Goal: Task Accomplishment & Management: Manage account settings

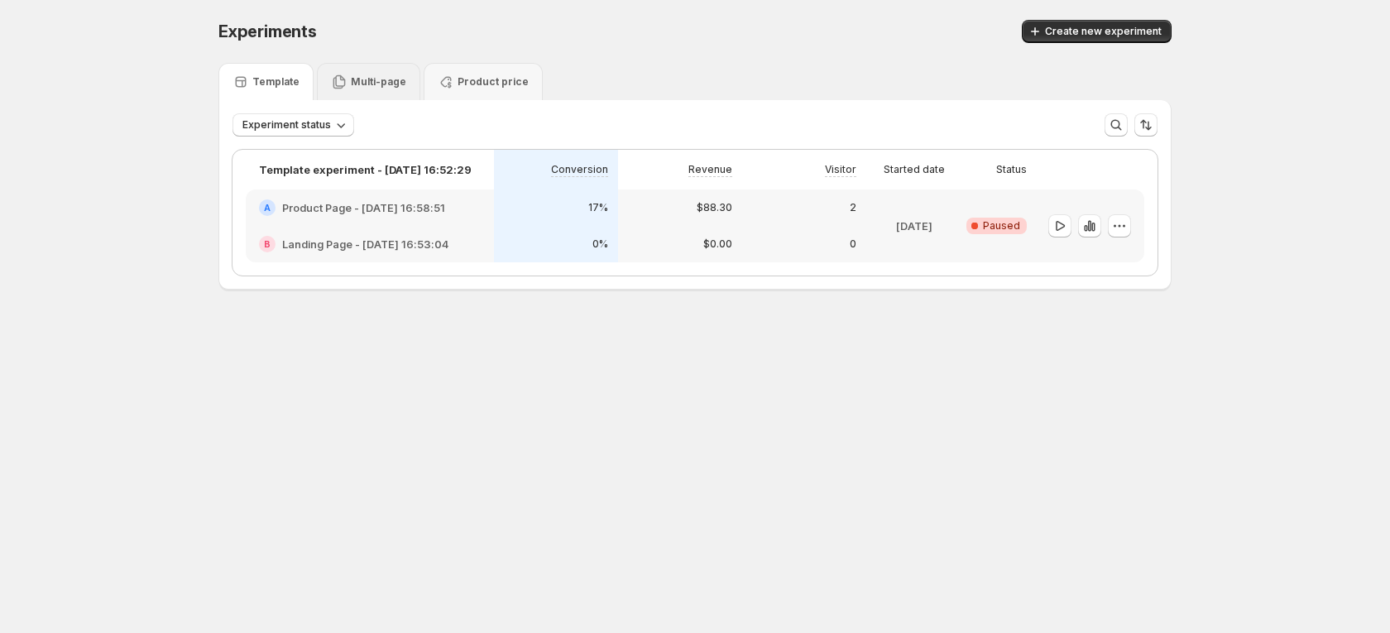
click at [369, 94] on div "Multi-page" at bounding box center [368, 81] width 103 height 37
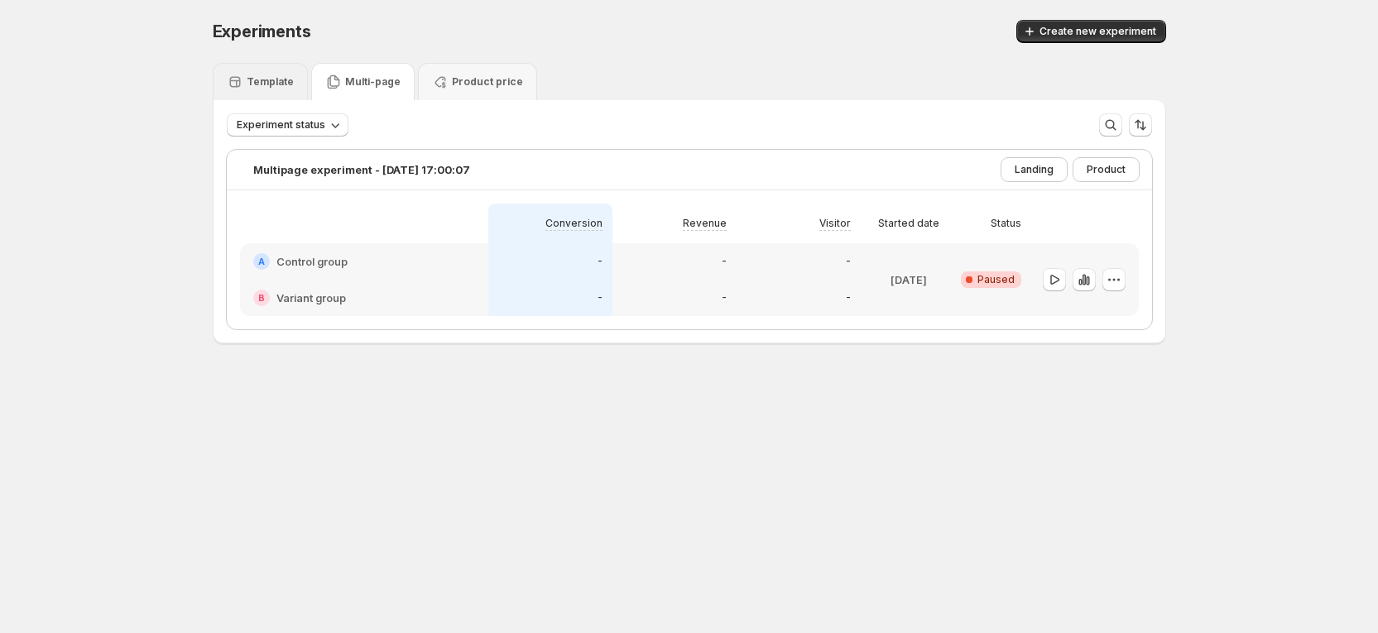
click at [300, 86] on div "Template" at bounding box center [260, 81] width 95 height 37
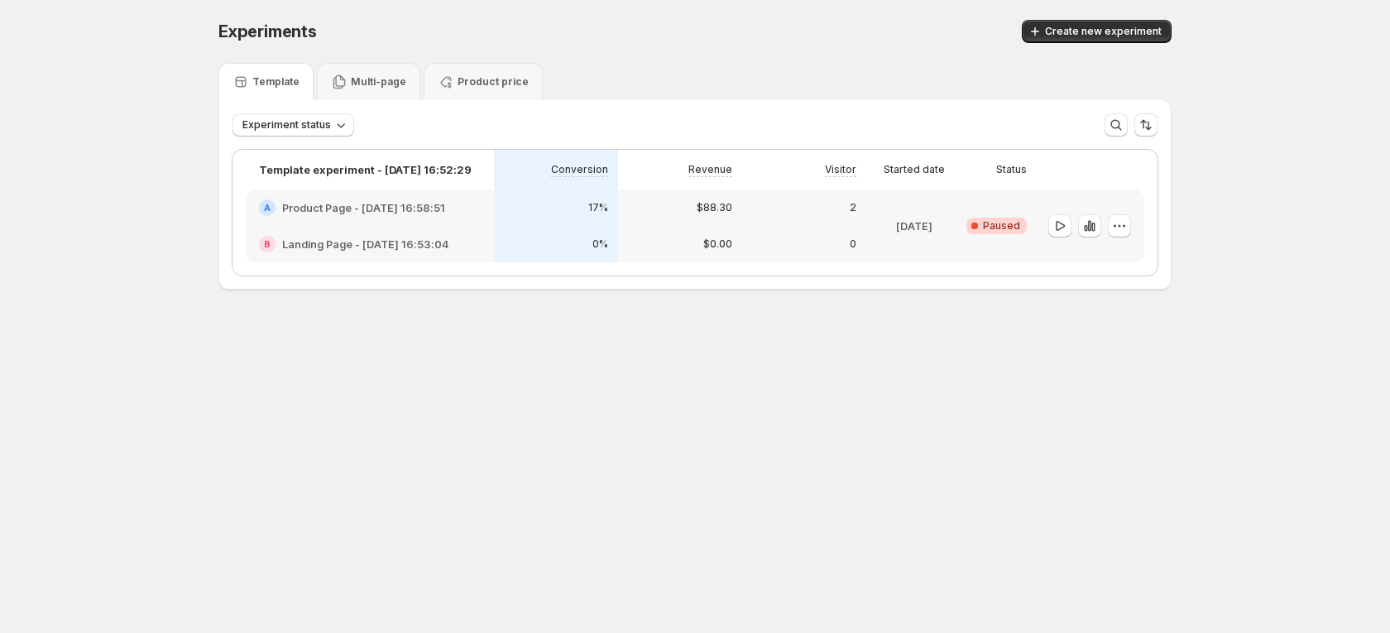
click at [1304, 183] on div "Experiments. This page is ready Experiments Create new experiment Template Mult…" at bounding box center [695, 189] width 1390 height 379
click at [1062, 222] on icon "button" at bounding box center [1060, 226] width 17 height 17
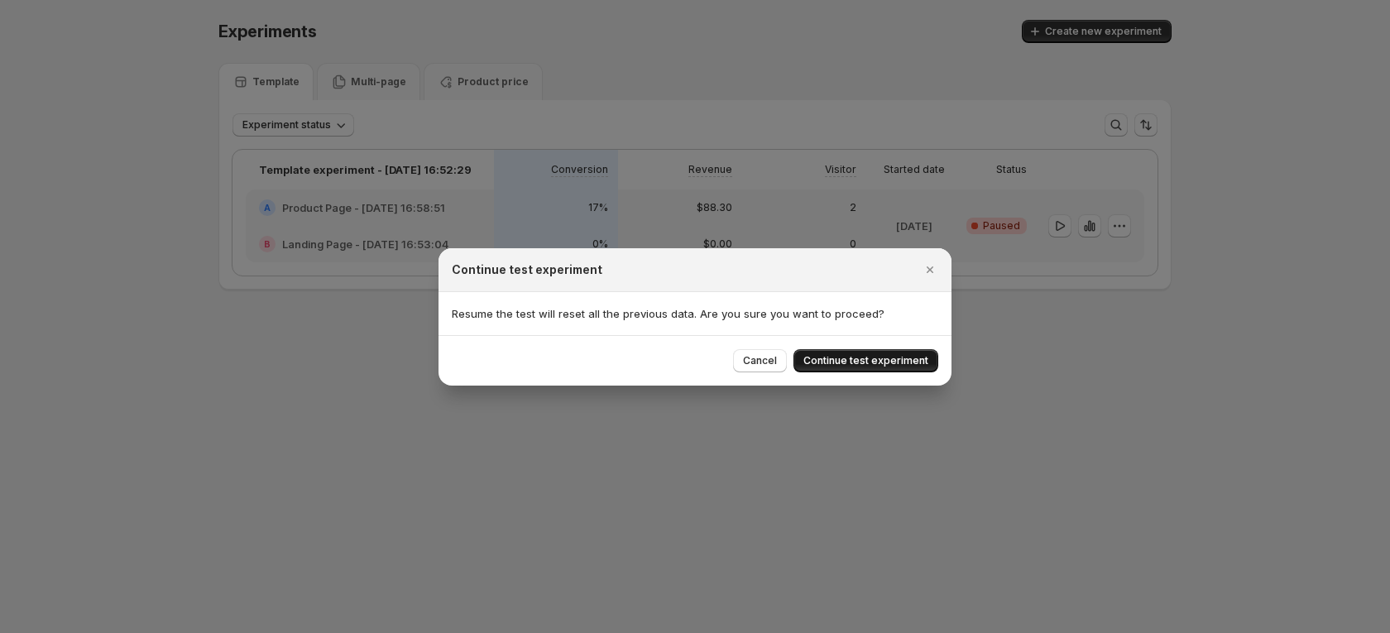
click at [888, 362] on span "Continue test experiment" at bounding box center [866, 360] width 125 height 13
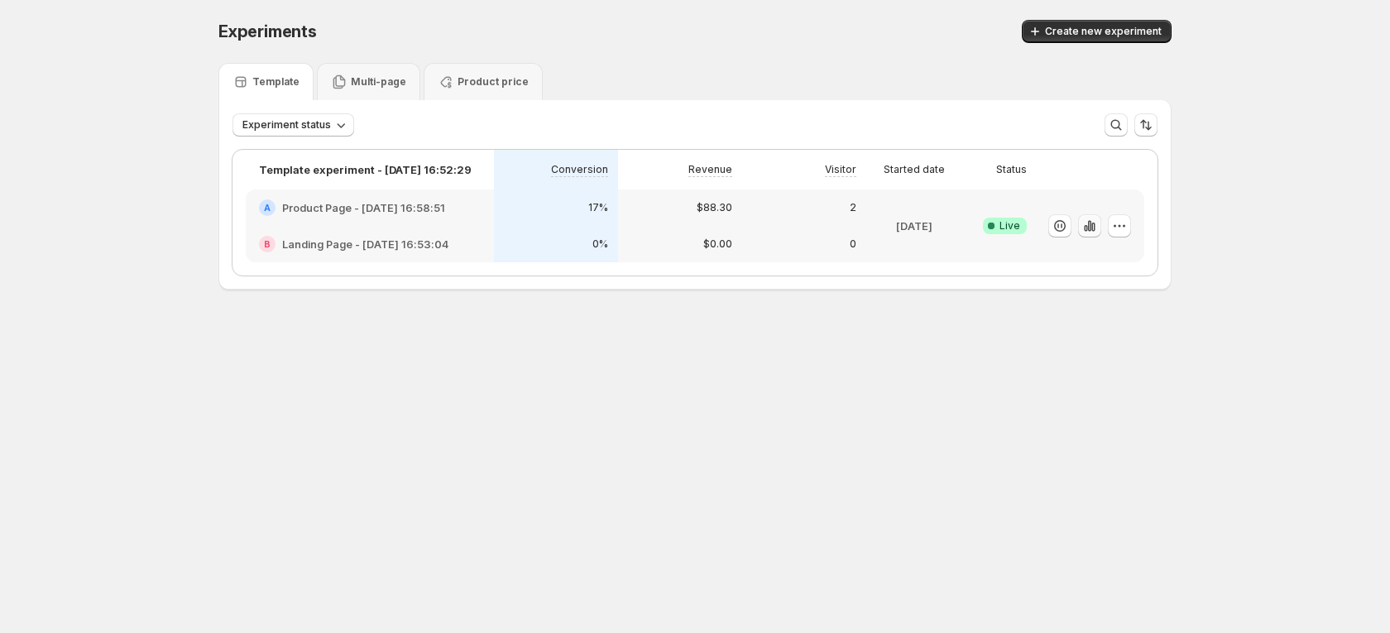
click at [1090, 223] on icon "button" at bounding box center [1090, 226] width 17 height 17
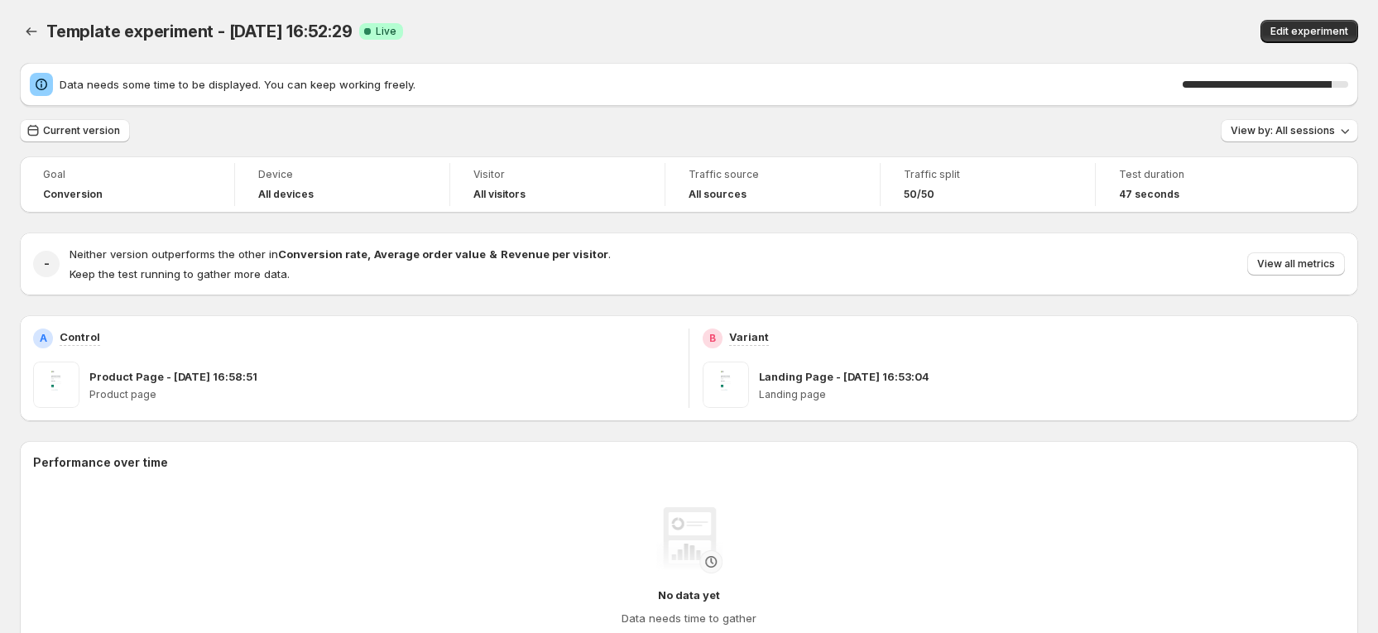
drag, startPoint x: 812, startPoint y: 19, endPoint x: 955, endPoint y: 25, distance: 143.3
click at [812, 20] on div "Template experiment - [DATE] 16:52:29 Success Complete Live" at bounding box center [433, 31] width 775 height 23
click at [1262, 130] on span "View by: All sessions" at bounding box center [1283, 130] width 104 height 13
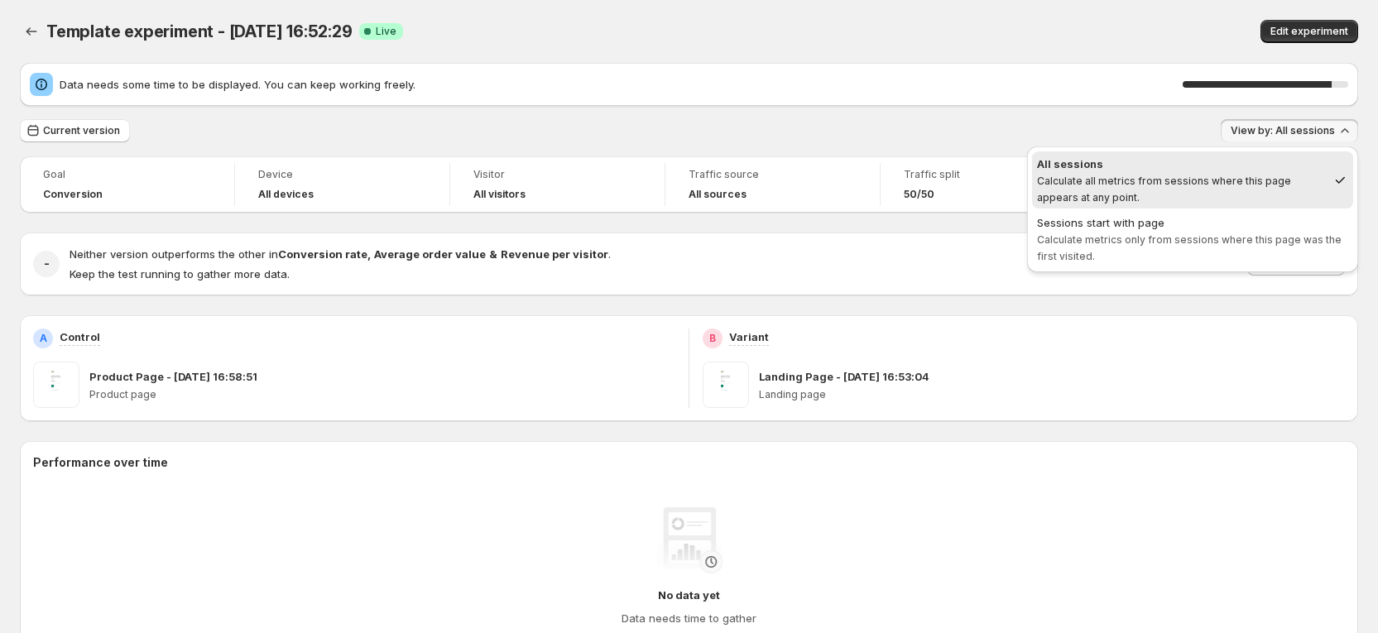
click at [805, 33] on div "Template experiment - [DATE] 16:52:29 Success Complete Live" at bounding box center [433, 31] width 775 height 23
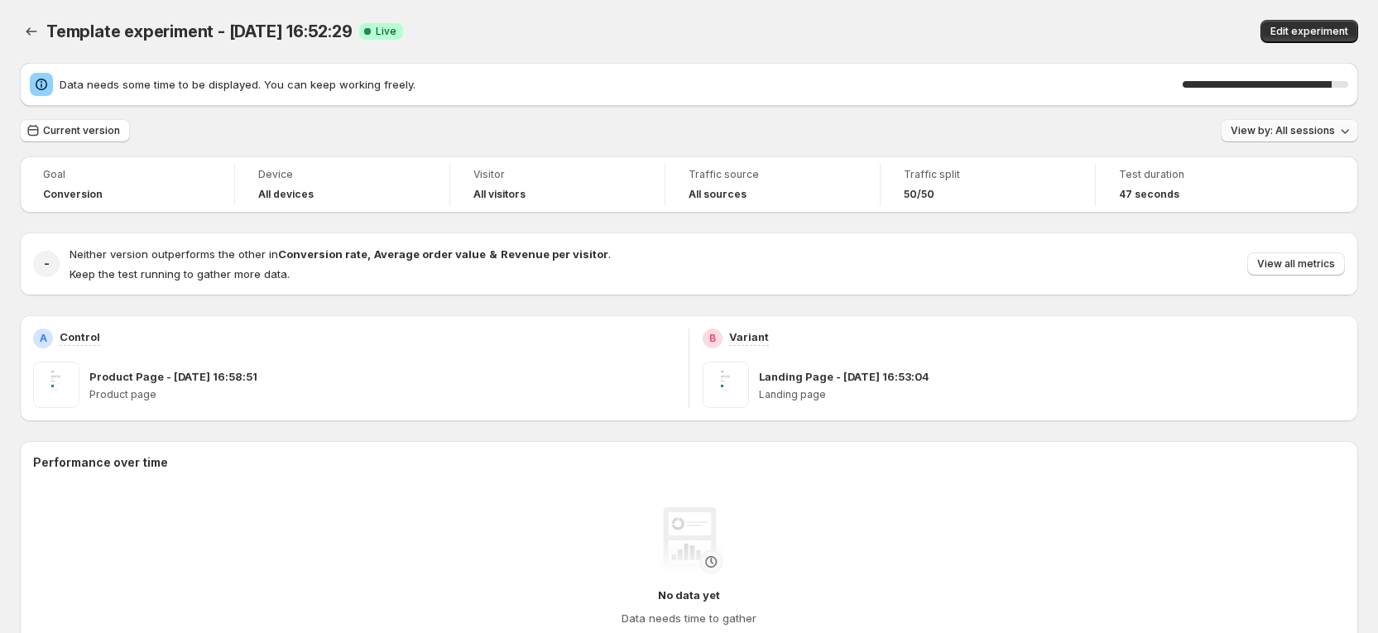
click at [1327, 130] on span "View by: All sessions" at bounding box center [1283, 130] width 104 height 13
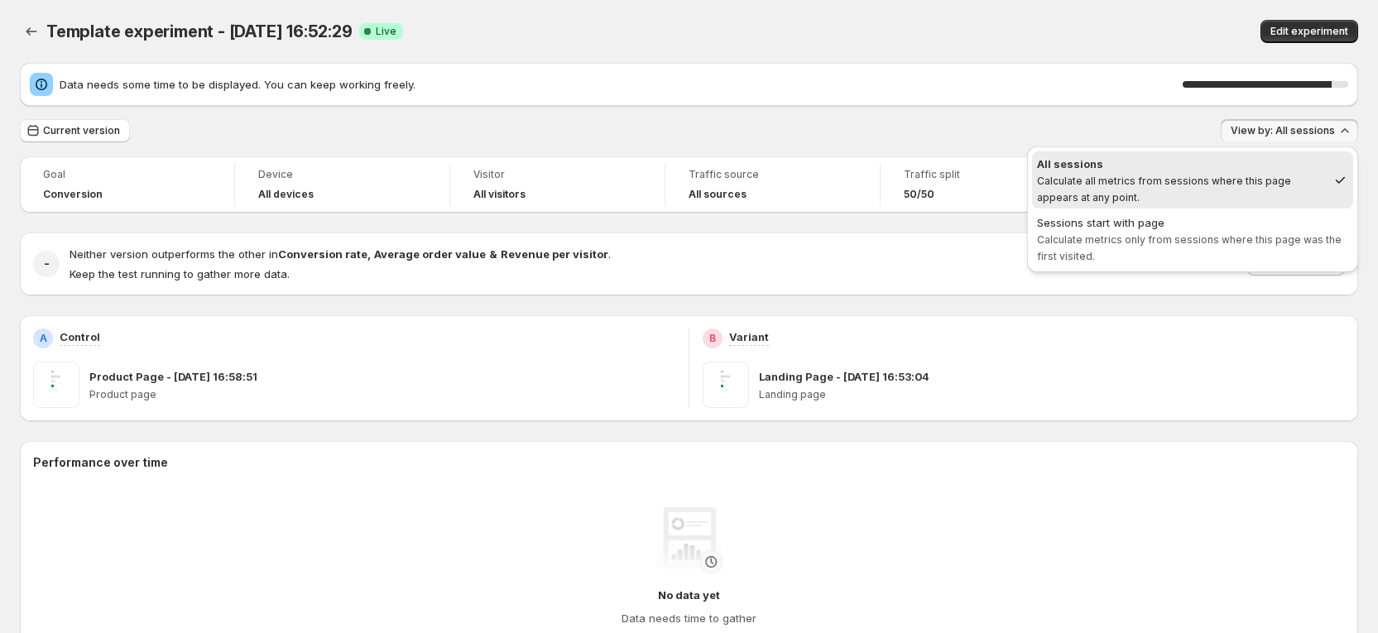
drag, startPoint x: 315, startPoint y: 132, endPoint x: 351, endPoint y: 124, distance: 36.5
click at [316, 132] on div "Current version View by: All sessions" at bounding box center [689, 131] width 1338 height 24
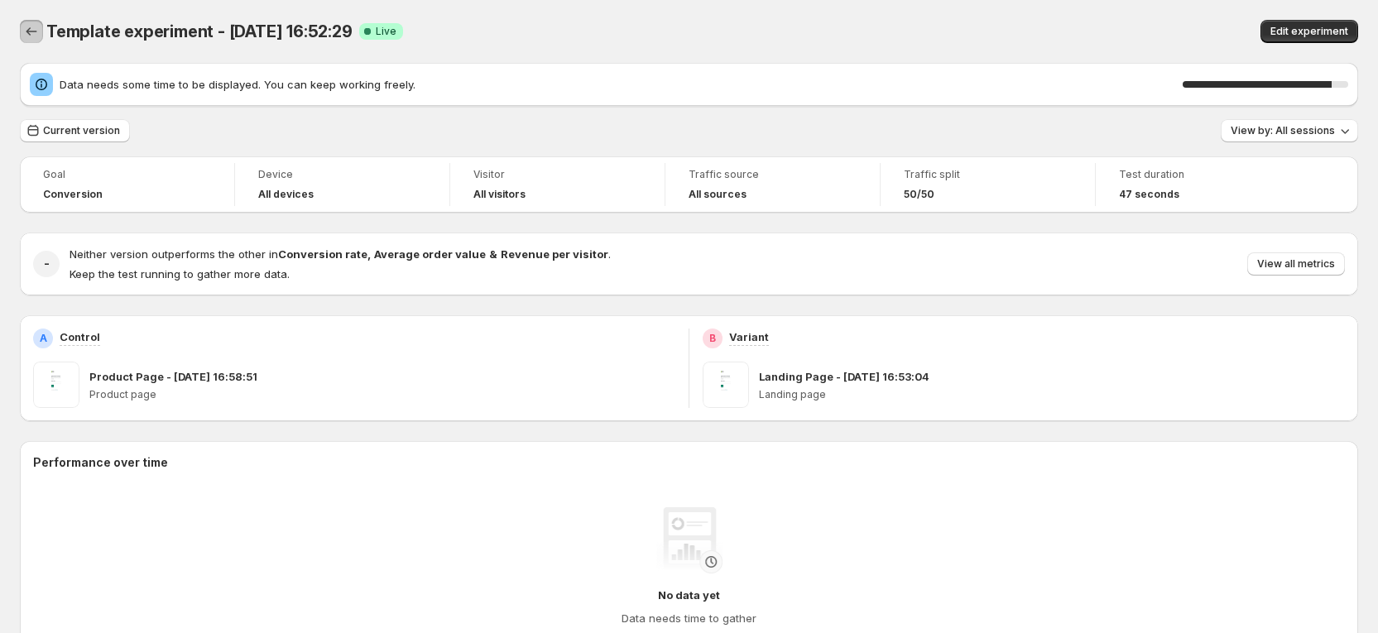
click at [36, 36] on icon "Back" at bounding box center [31, 31] width 17 height 17
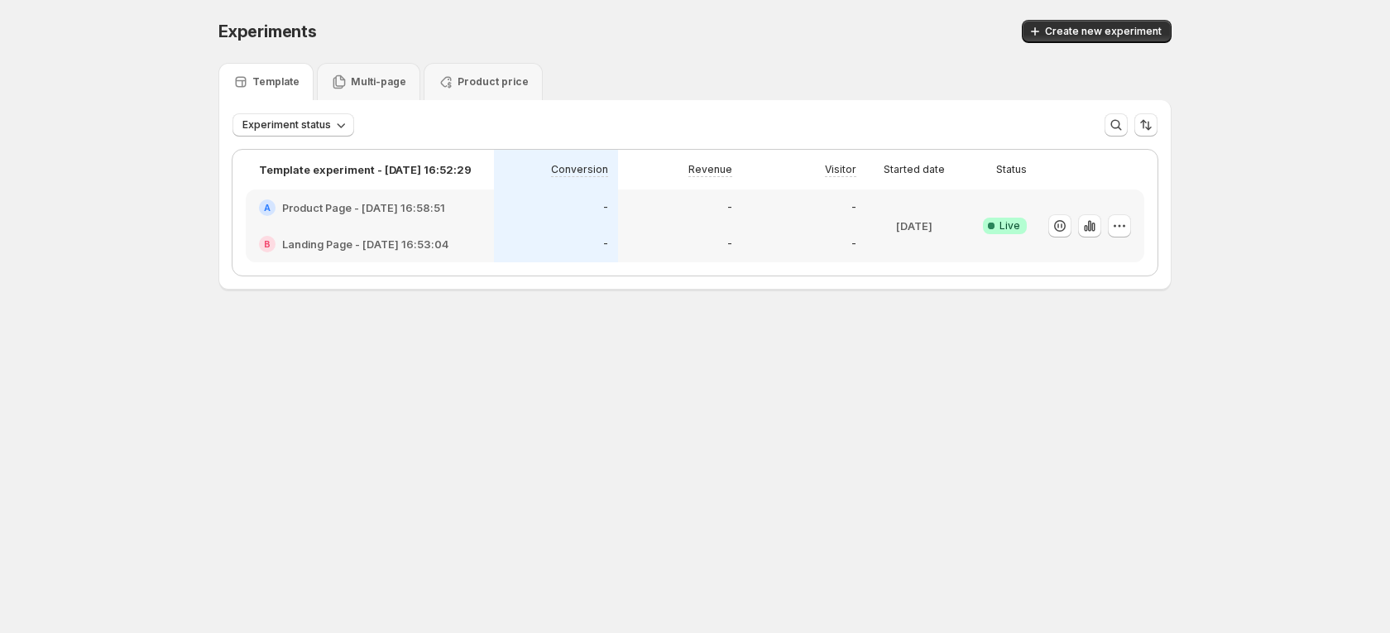
click at [718, 226] on div "-" at bounding box center [680, 244] width 124 height 36
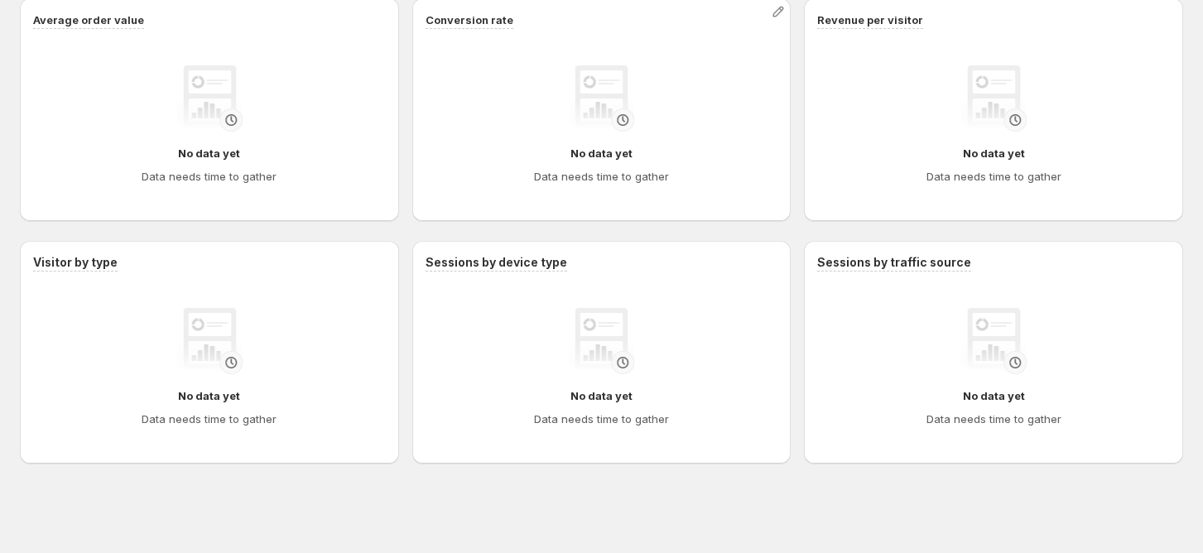
scroll to position [243, 0]
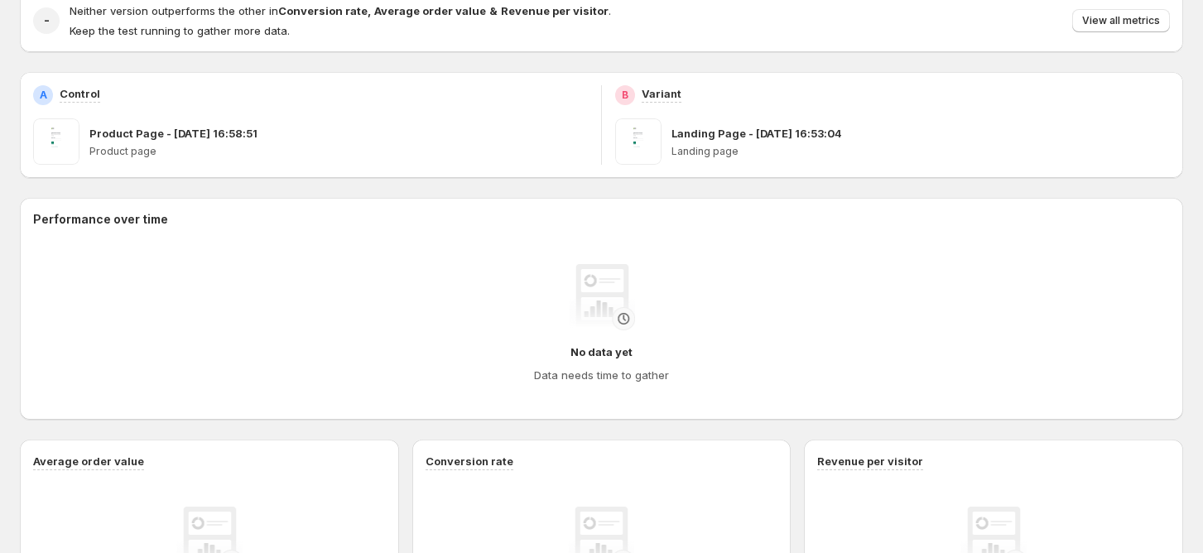
click at [636, 338] on div "No data yet Data needs time to gather" at bounding box center [601, 323] width 1110 height 119
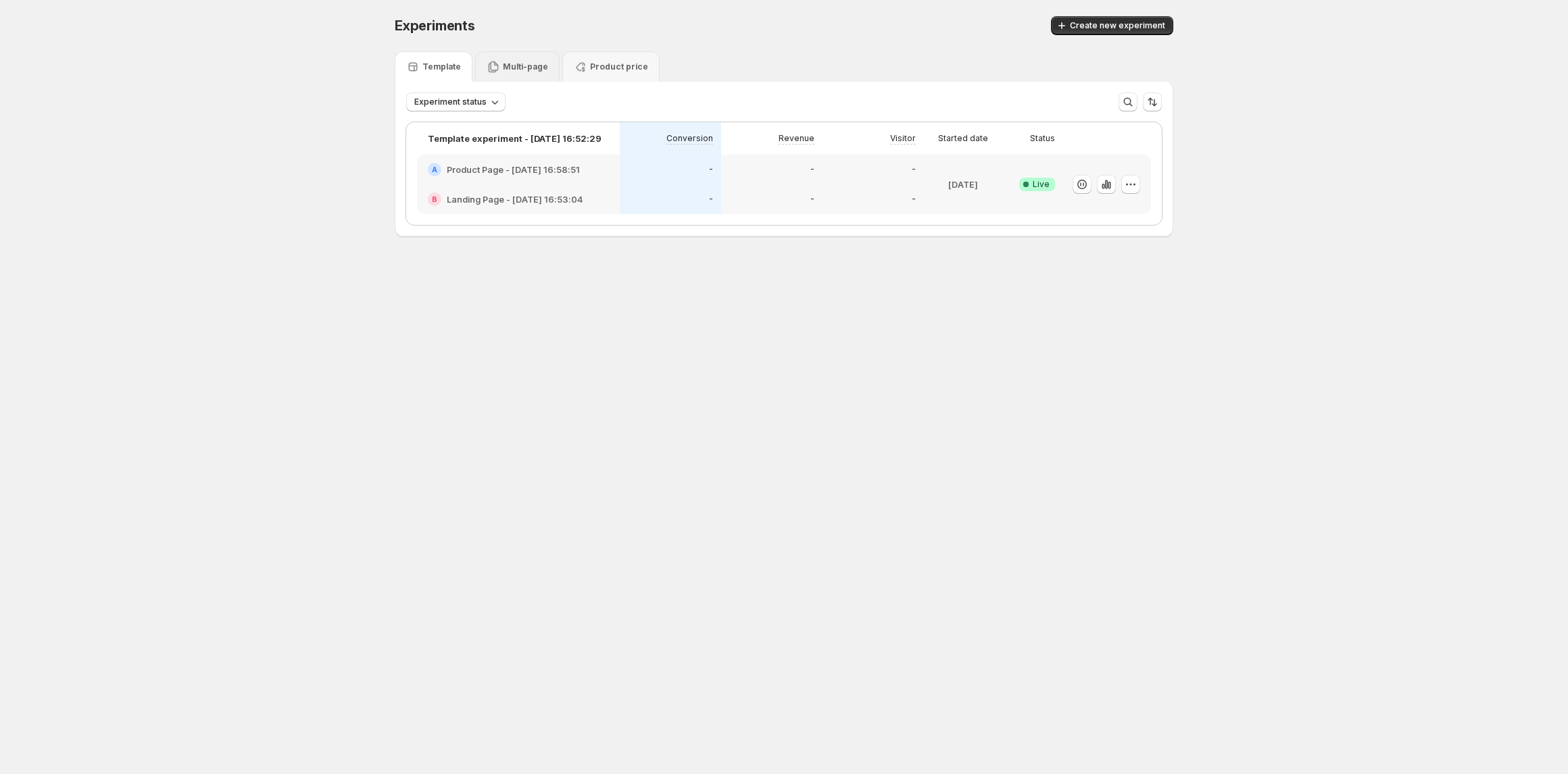
click at [535, 77] on div "Multi-page" at bounding box center [517, 66] width 84 height 30
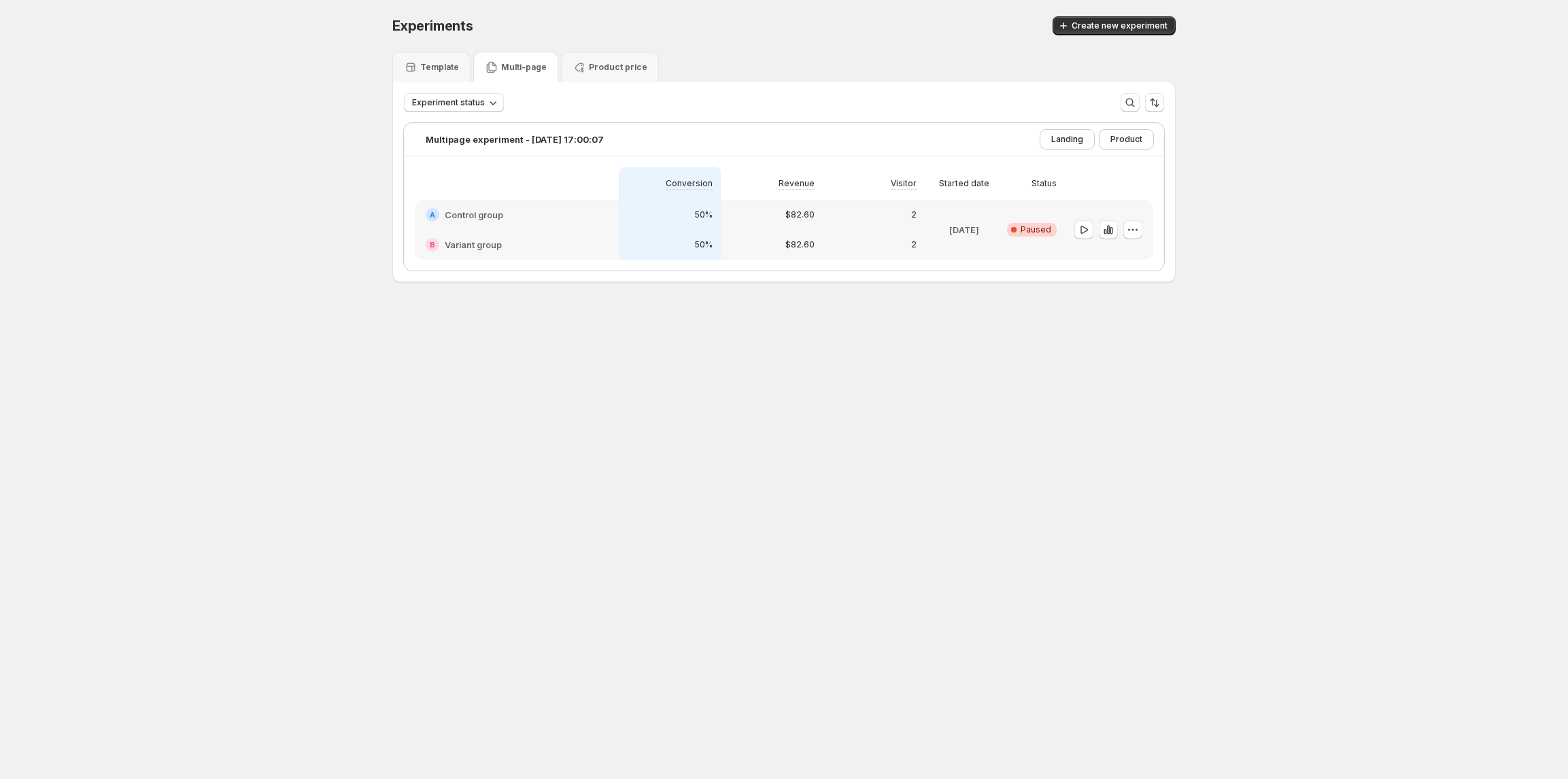
click at [556, 202] on div "A Control group" at bounding box center [517, 214] width 204 height 30
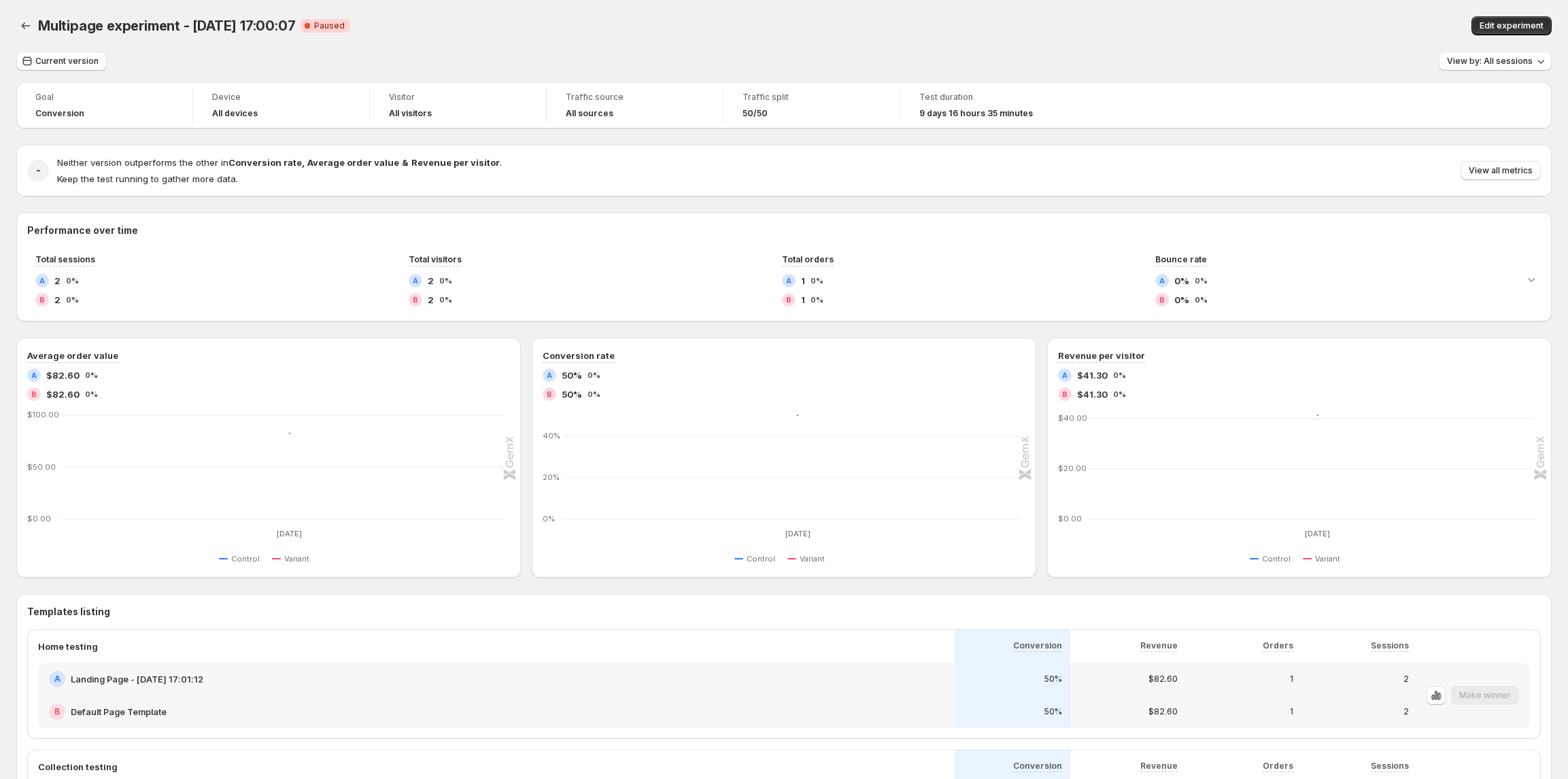
click at [172, 101] on span "Goal" at bounding box center [104, 97] width 138 height 11
click at [349, 104] on div "Device" at bounding box center [281, 99] width 138 height 16
click at [1489, 58] on span "View by: All sessions" at bounding box center [1490, 61] width 85 height 11
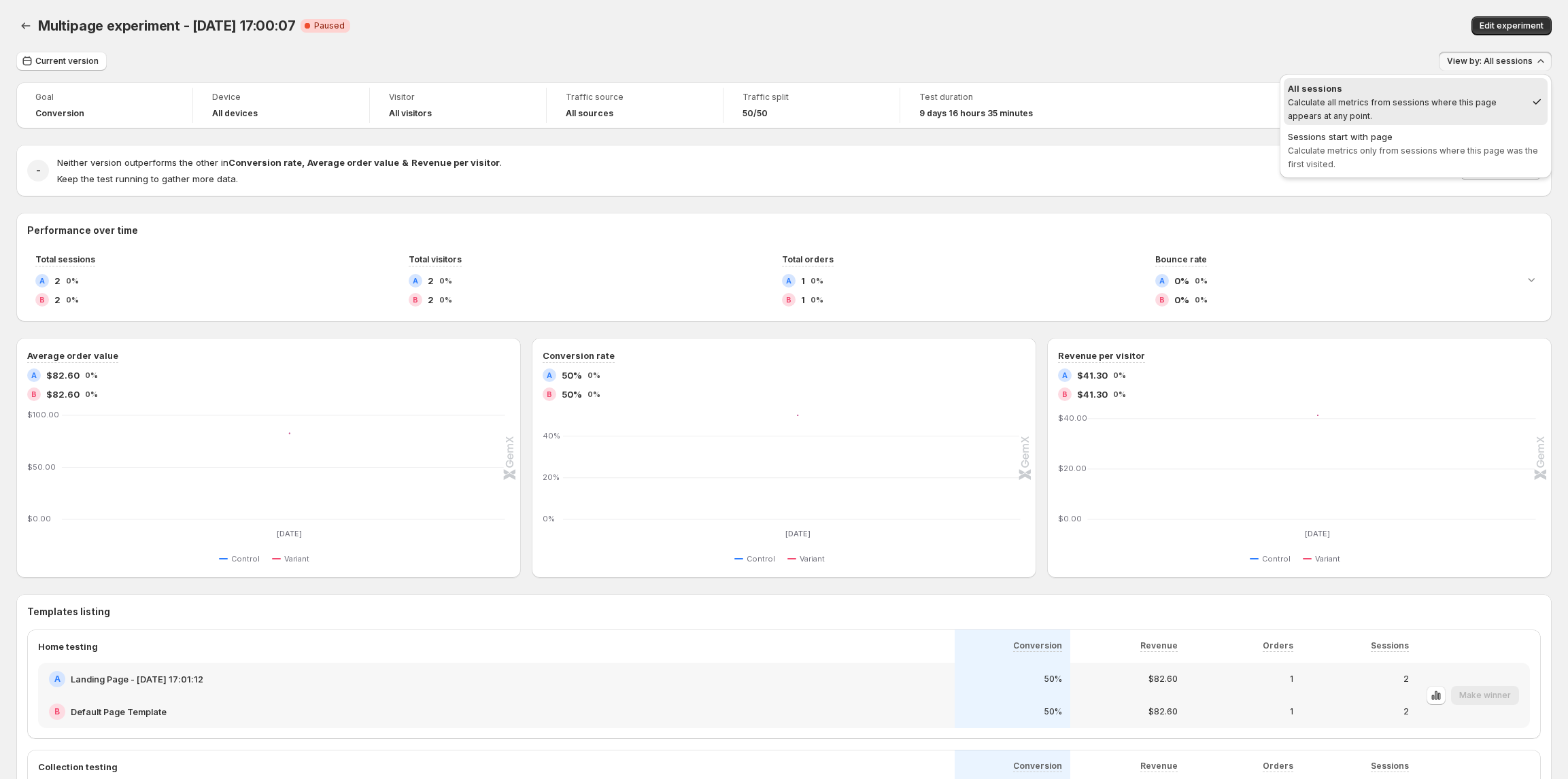
click at [77, 104] on div "Goal" at bounding box center [104, 99] width 138 height 16
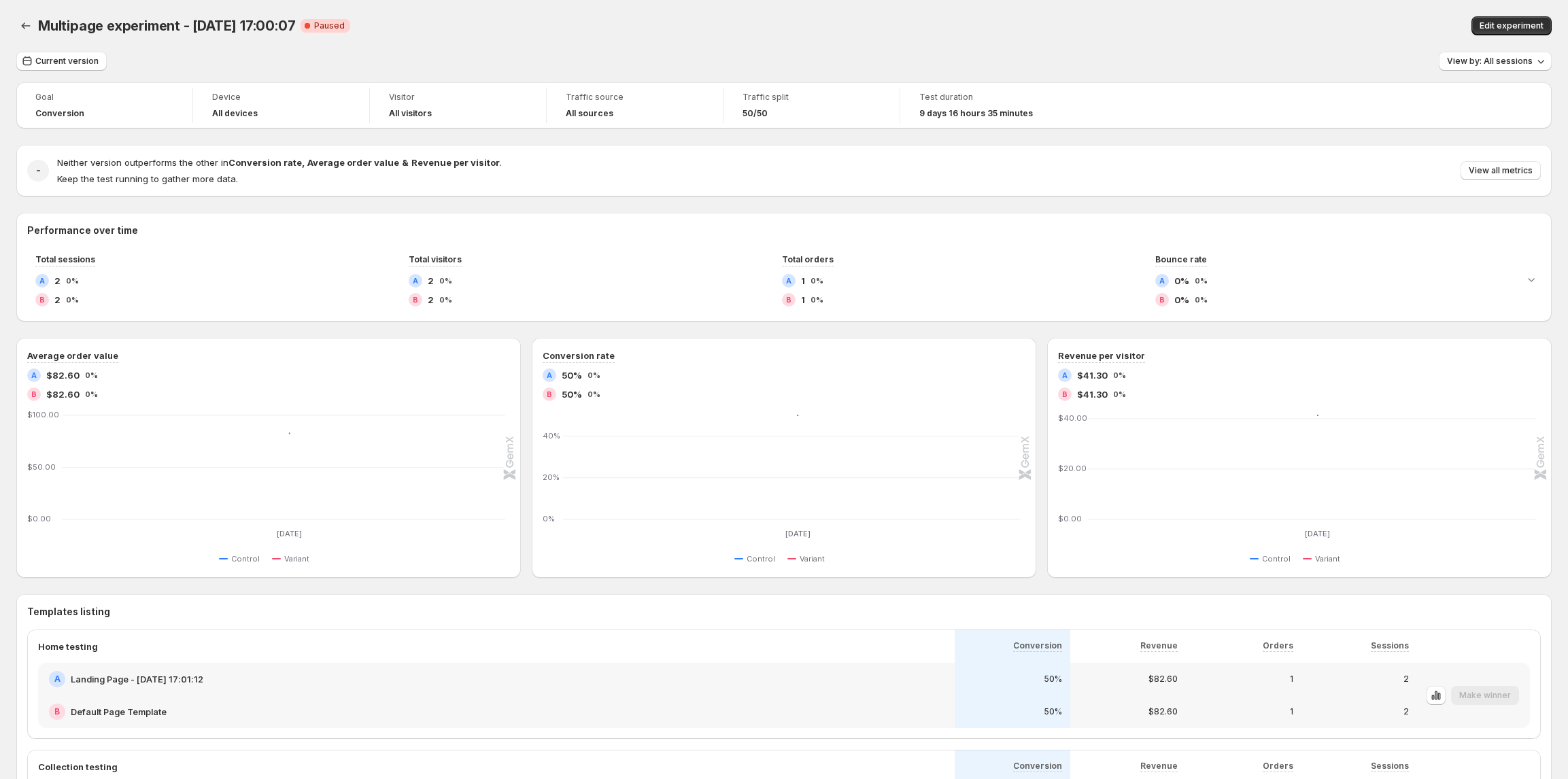
click at [121, 115] on div "Conversion" at bounding box center [104, 113] width 138 height 11
click at [759, 108] on span "50/50" at bounding box center [755, 113] width 25 height 11
click at [25, 25] on icon "Back" at bounding box center [25, 25] width 9 height 7
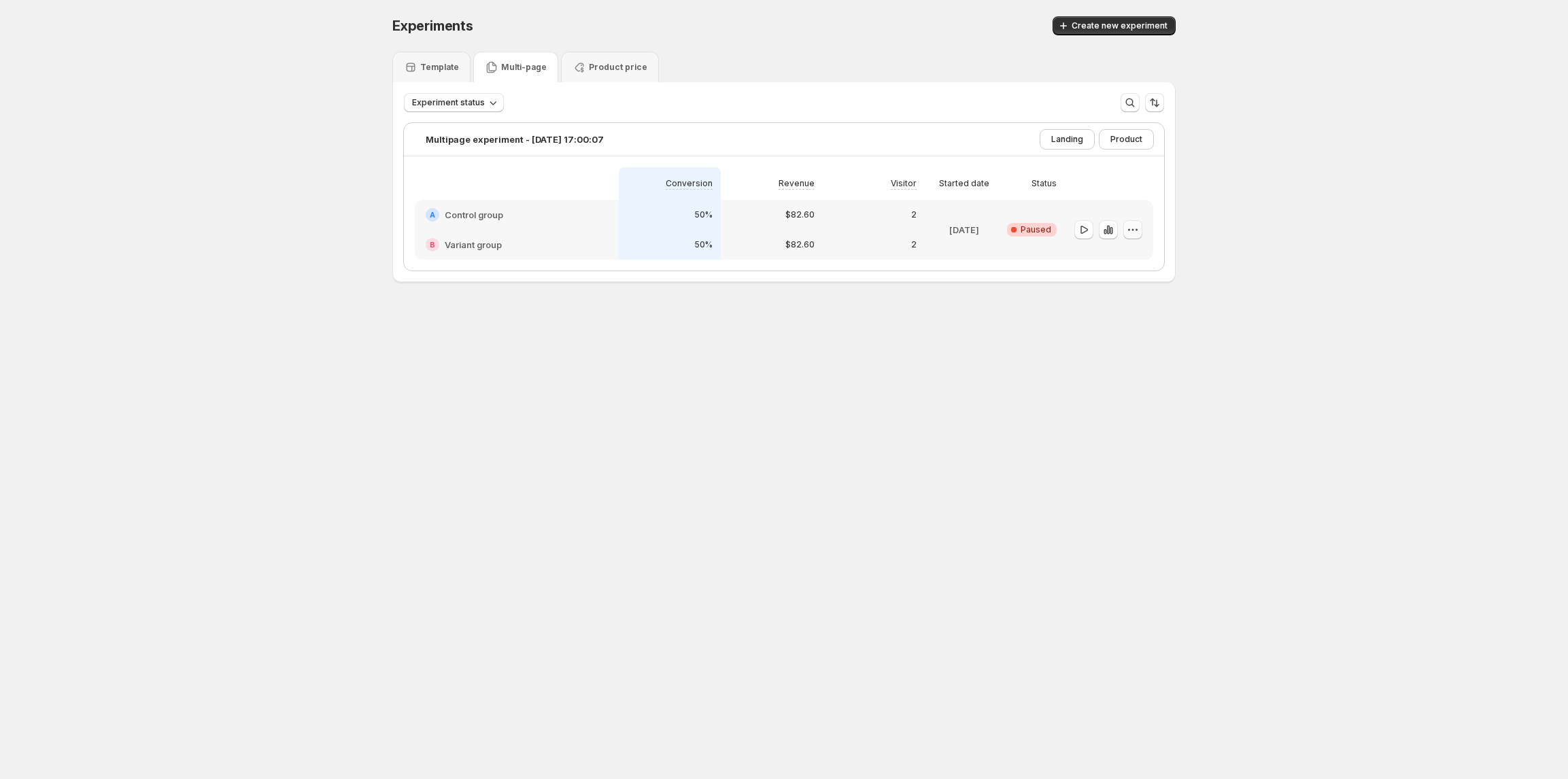
click at [1135, 234] on icon "button" at bounding box center [1133, 229] width 14 height 14
click at [1135, 253] on span "Edit" at bounding box center [1146, 258] width 66 height 14
click at [559, 216] on div "A Control group" at bounding box center [517, 214] width 182 height 14
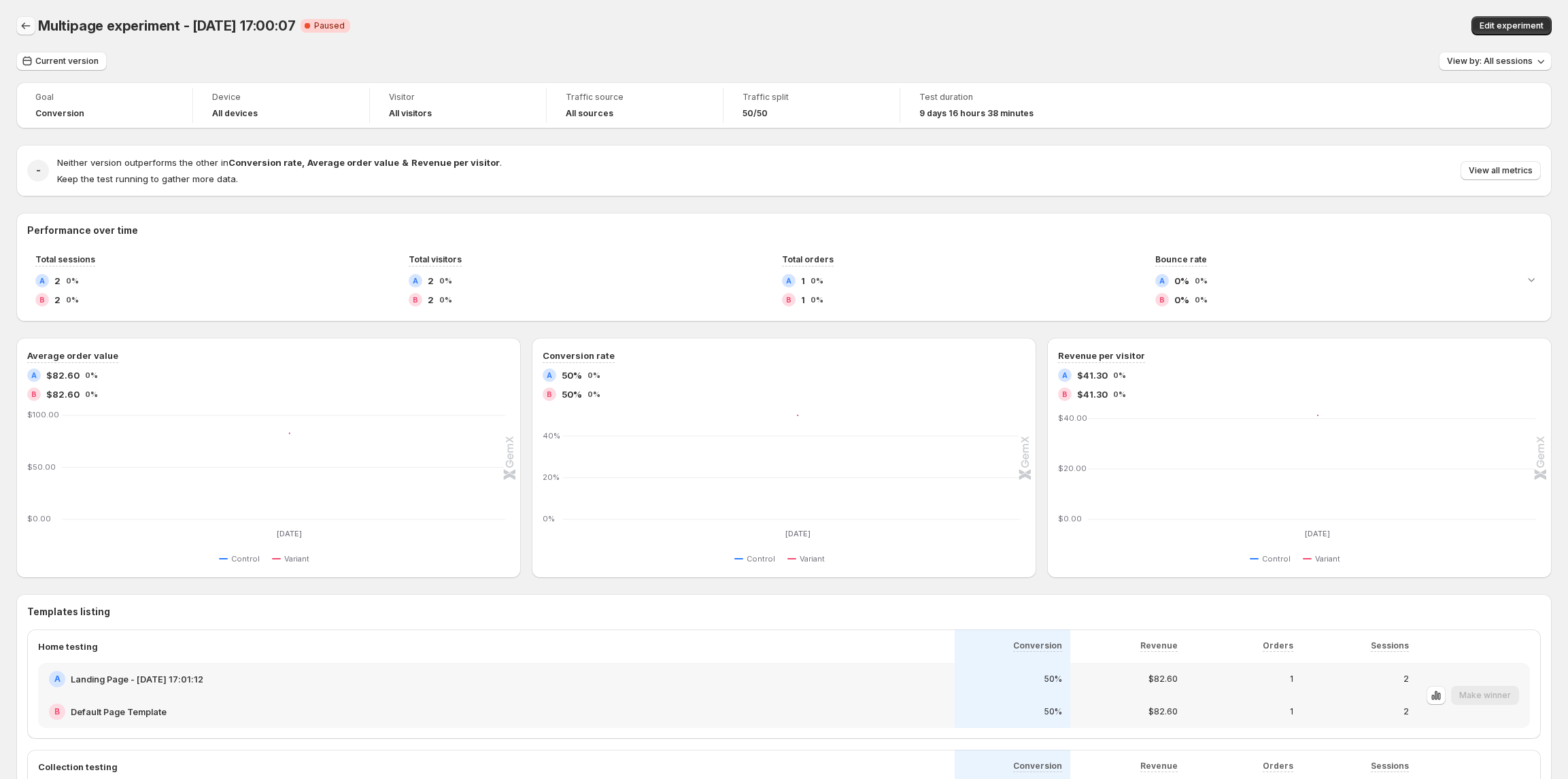
click at [25, 30] on icon "Back" at bounding box center [25, 25] width 14 height 14
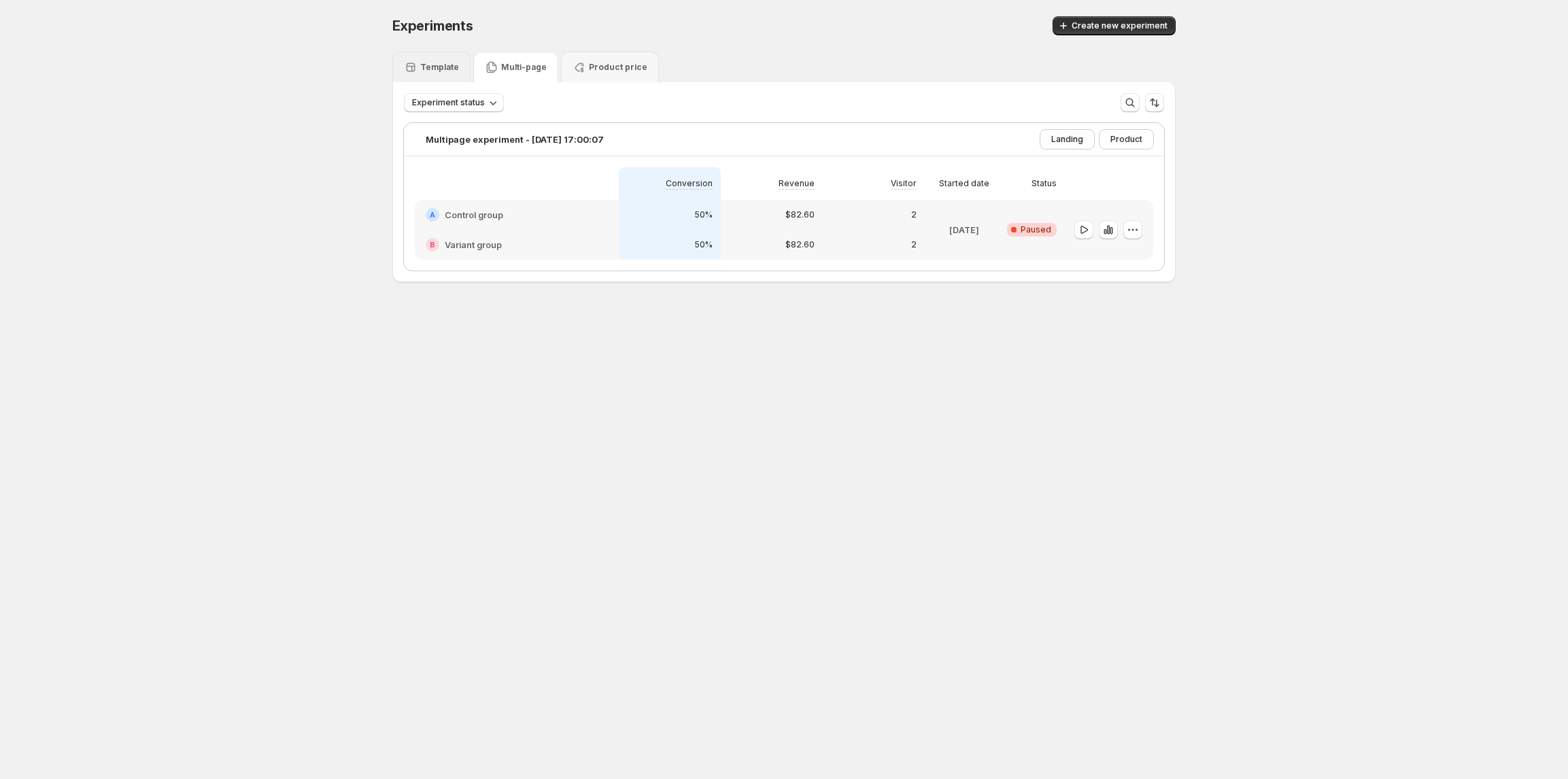
click at [428, 65] on p "Template" at bounding box center [439, 67] width 39 height 11
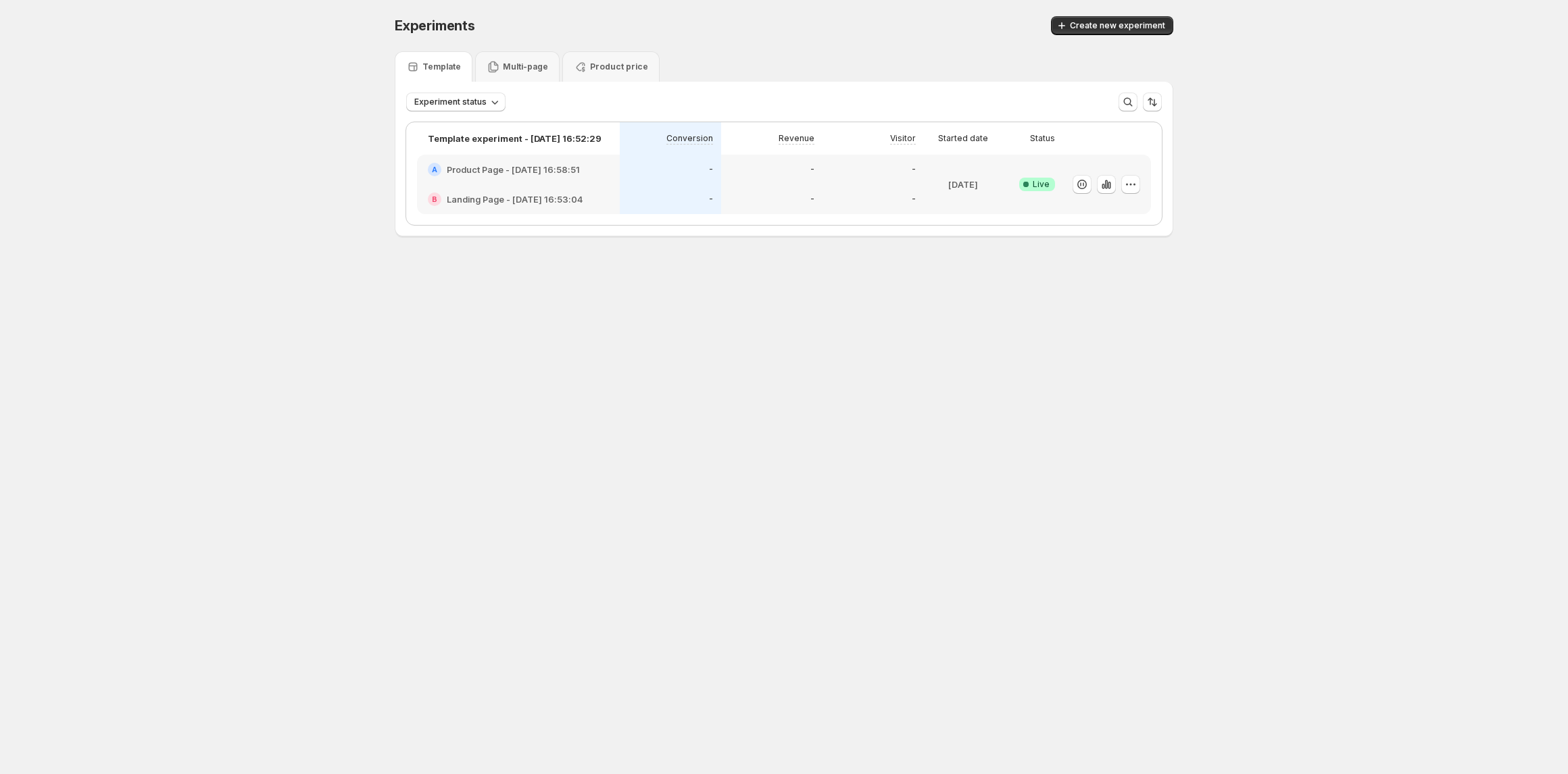
click at [477, 210] on div "B Landing Page - Aug 1, 16:53:04" at bounding box center [519, 199] width 203 height 29
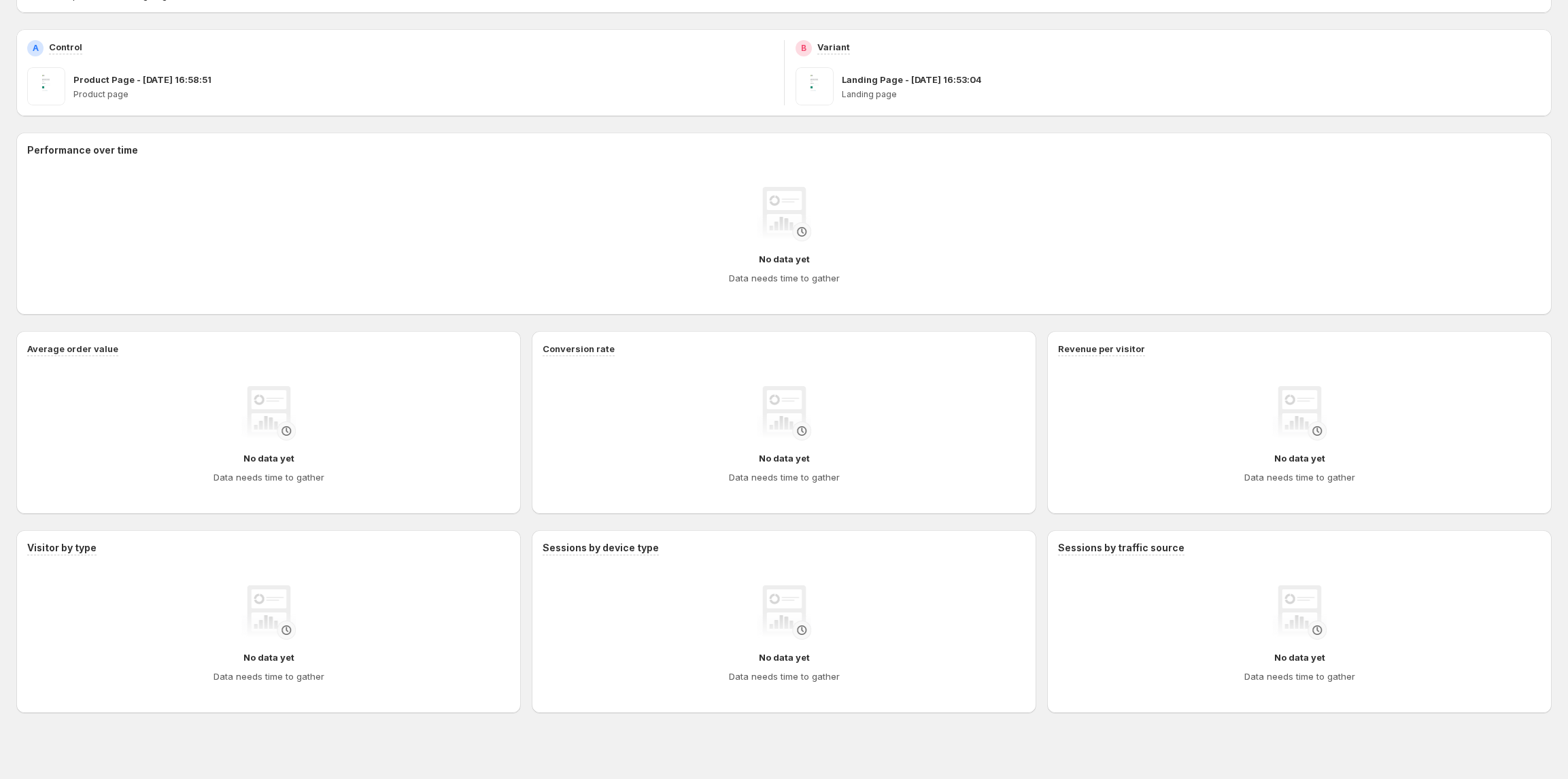
scroll to position [237, 0]
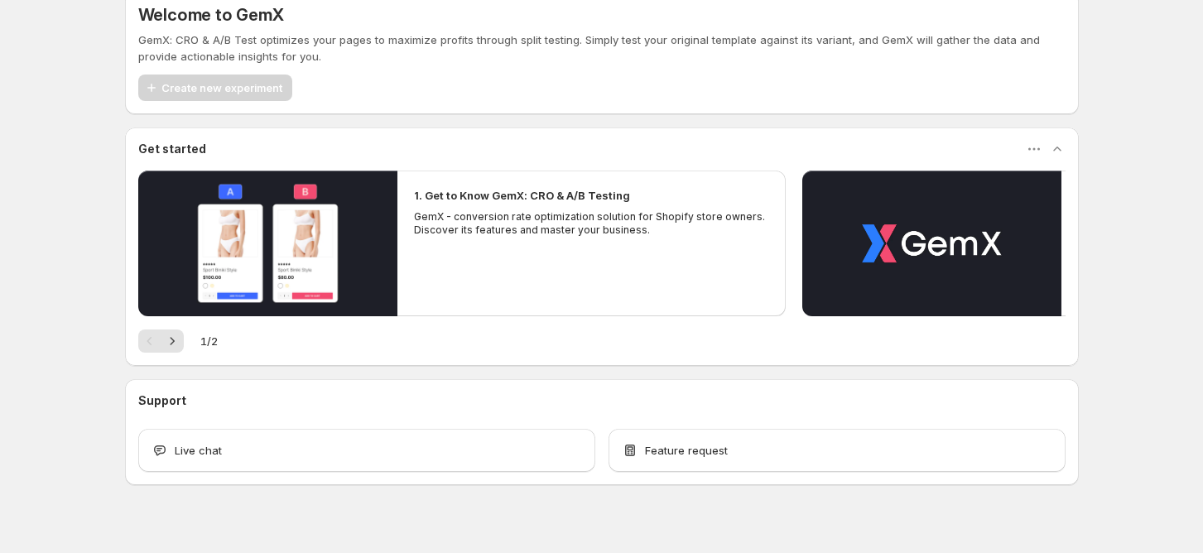
scroll to position [46, 0]
